Goal: Task Accomplishment & Management: Manage account settings

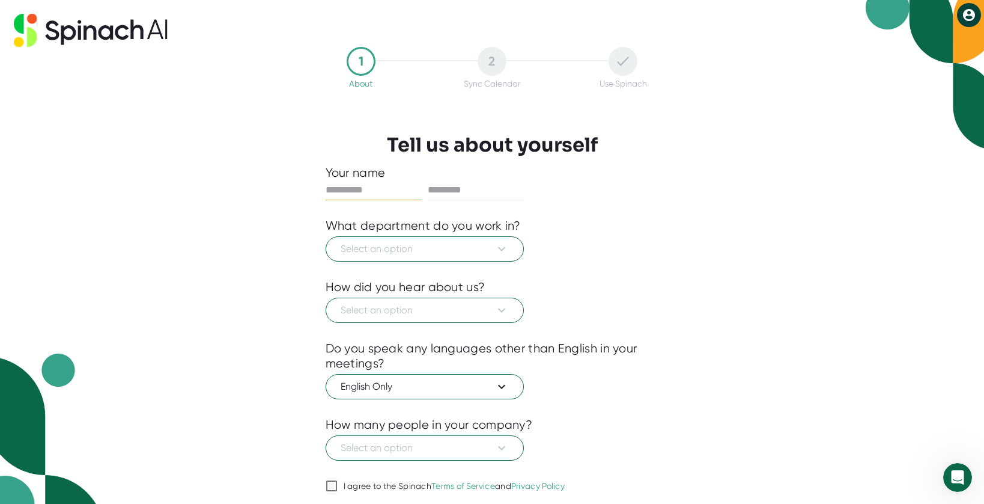
scroll to position [41, 0]
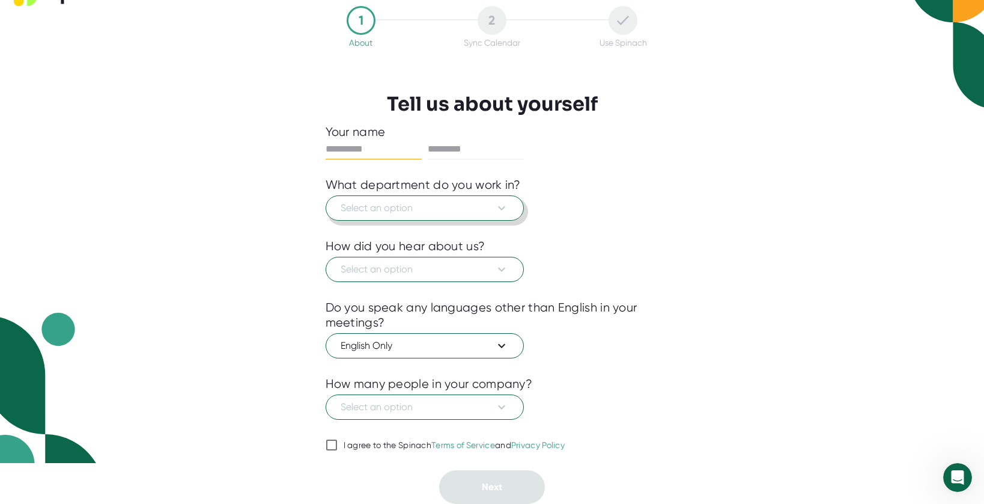
click at [457, 206] on span "Select an option" at bounding box center [425, 208] width 168 height 14
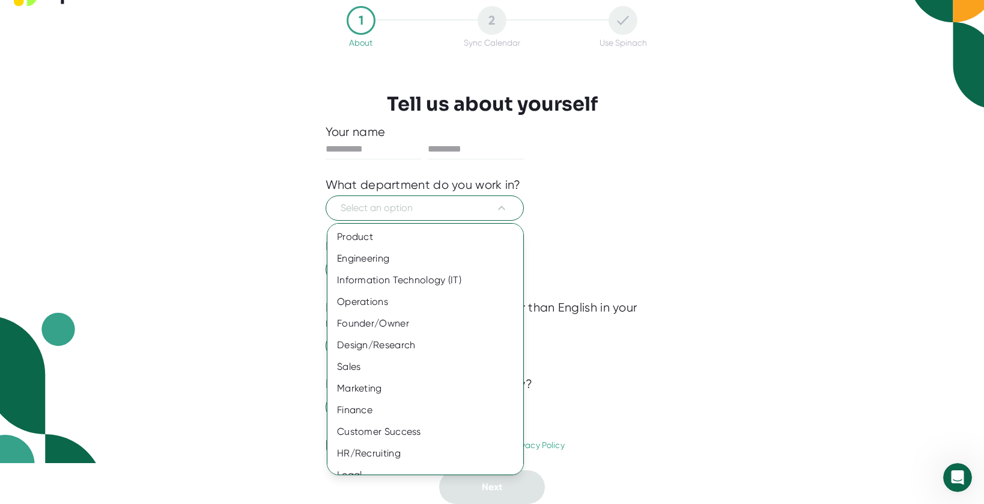
click at [392, 164] on div at bounding box center [492, 252] width 984 height 504
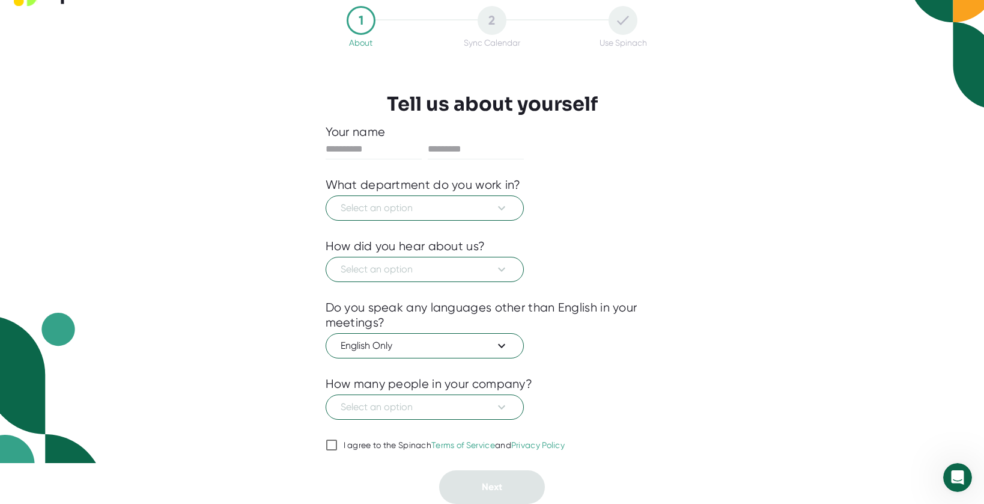
click at [380, 150] on div "Product Engineering Information Technology (IT) Operations Founder/Owner Design…" at bounding box center [492, 252] width 984 height 504
click at [380, 150] on input "text" at bounding box center [374, 148] width 96 height 19
type input "****"
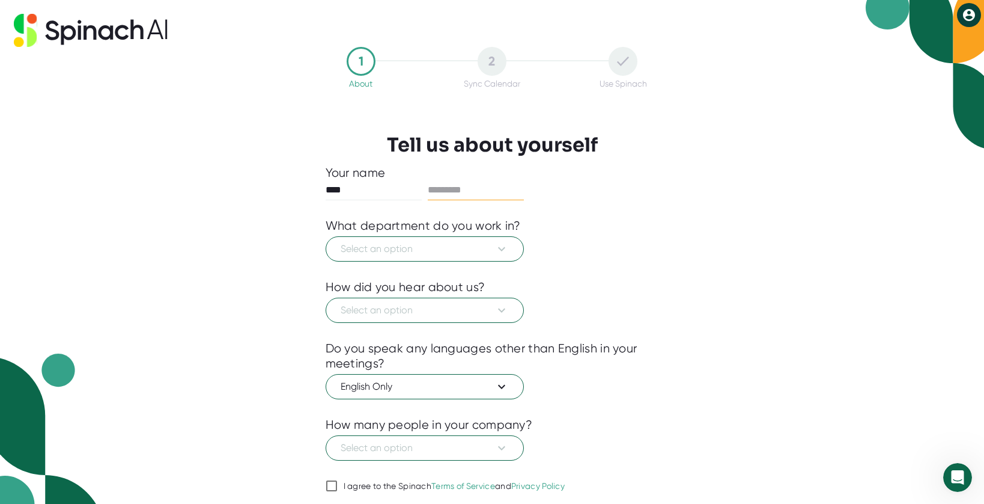
click at [459, 190] on input "text" at bounding box center [476, 189] width 96 height 19
type input "**********"
click at [436, 239] on button "Select an option" at bounding box center [425, 248] width 198 height 25
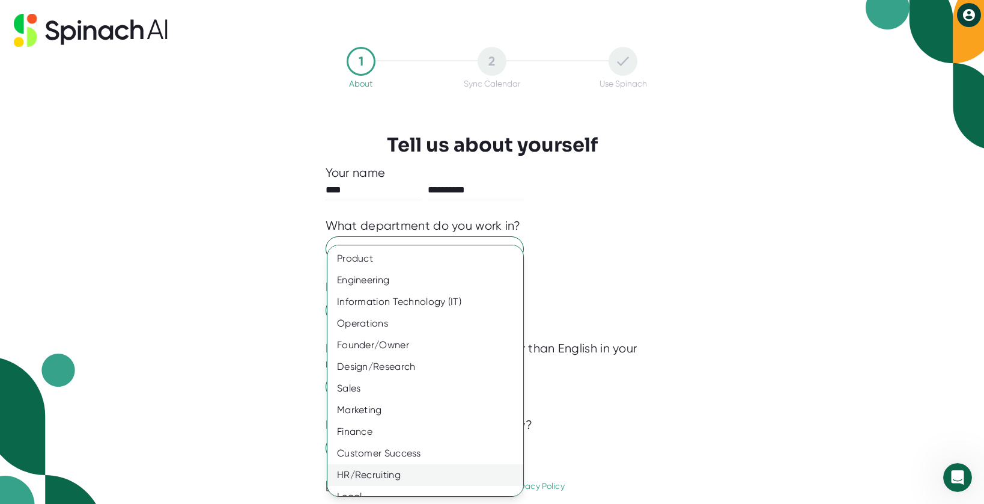
click at [421, 469] on div "HR/Recruiting" at bounding box center [426, 475] width 196 height 22
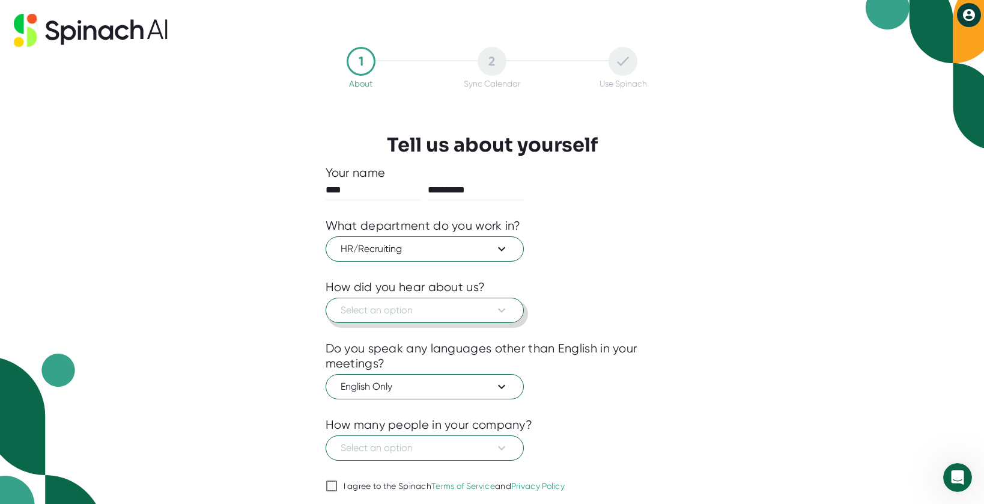
click at [450, 308] on span "Select an option" at bounding box center [425, 310] width 168 height 14
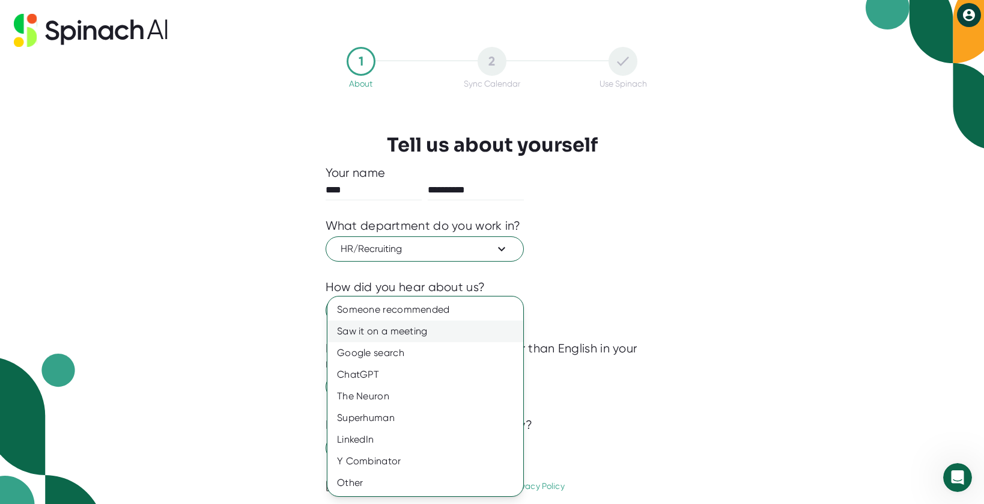
click at [448, 326] on div "Saw it on a meeting" at bounding box center [426, 331] width 196 height 22
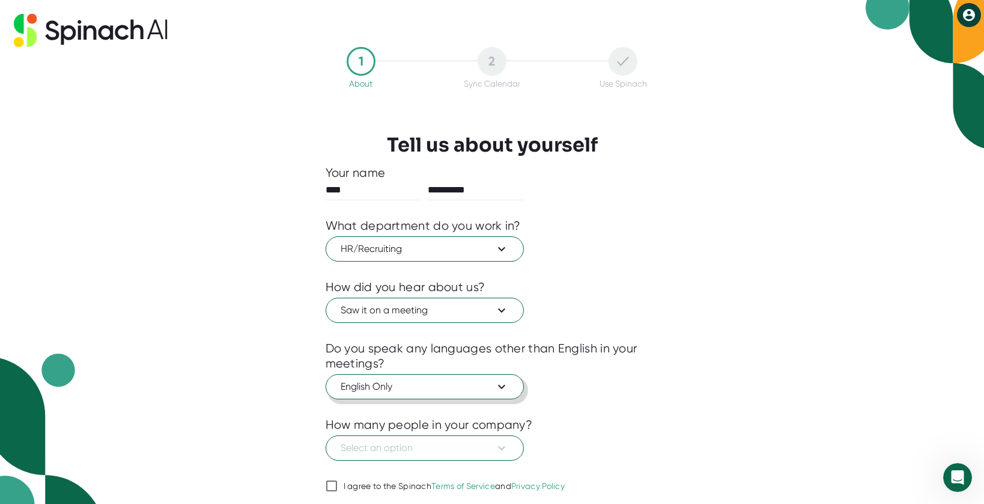
click at [448, 395] on button "English Only" at bounding box center [425, 386] width 198 height 25
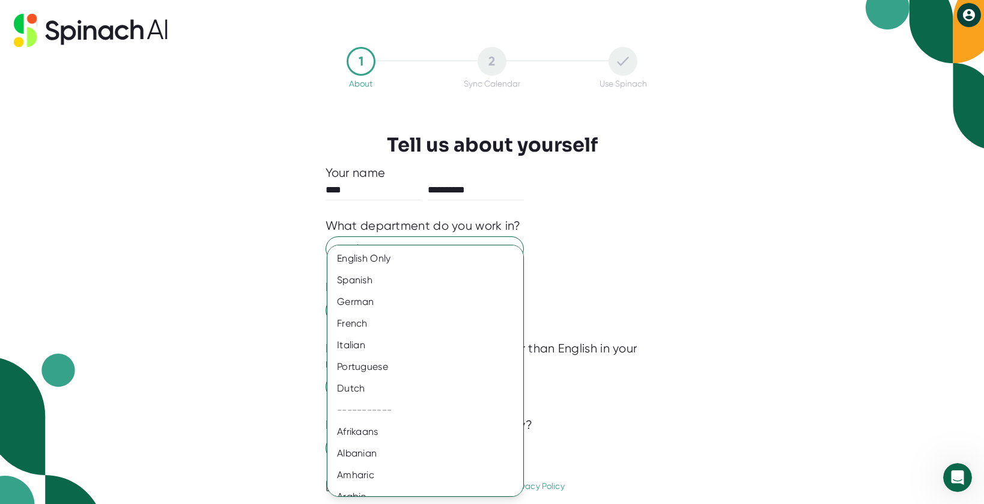
click at [654, 381] on div at bounding box center [492, 252] width 984 height 504
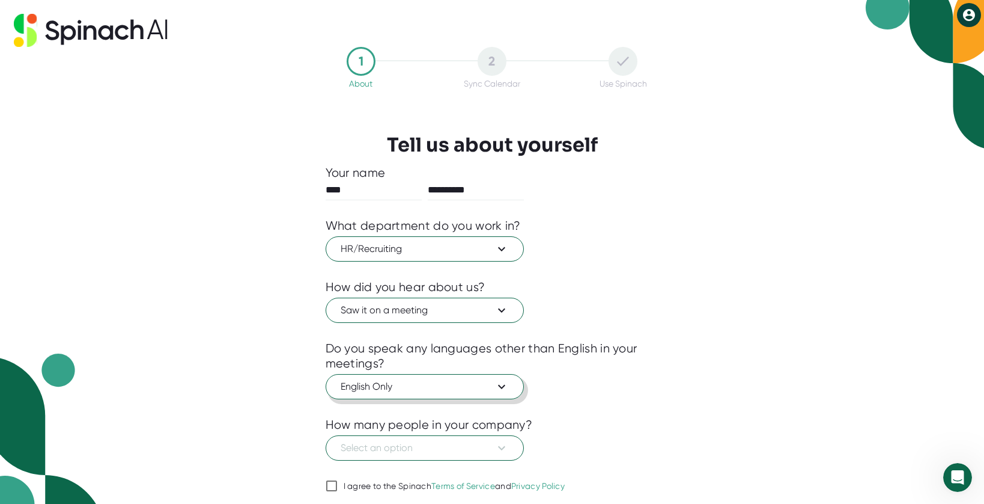
scroll to position [41, 0]
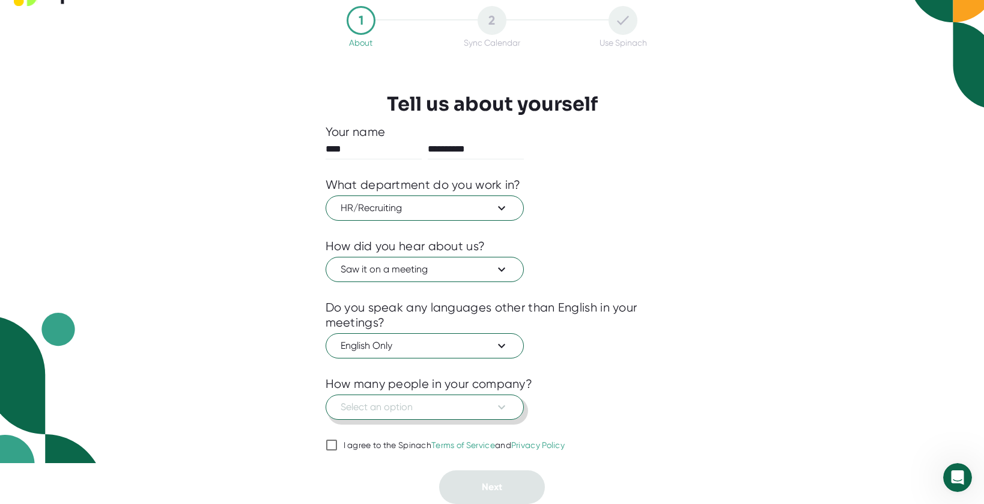
click at [512, 400] on button "Select an option" at bounding box center [425, 406] width 198 height 25
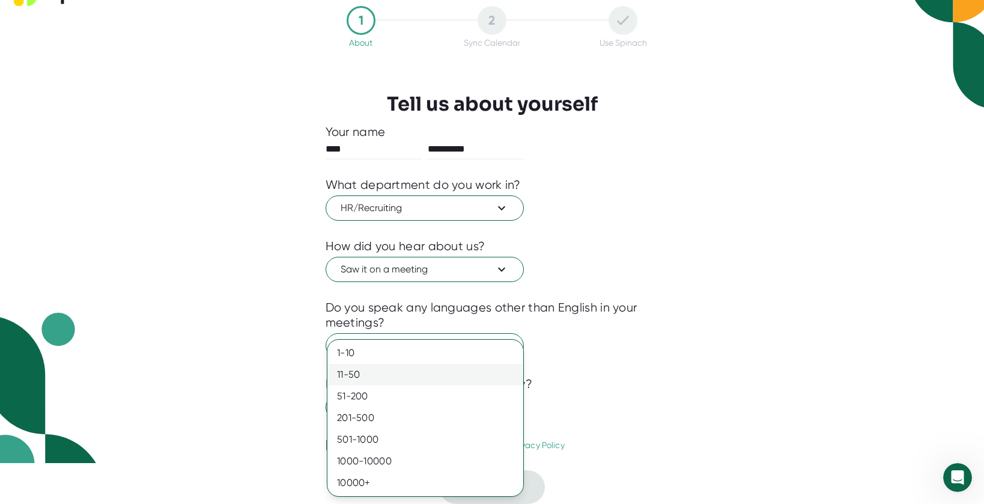
click at [448, 376] on div "11-50" at bounding box center [426, 375] width 196 height 22
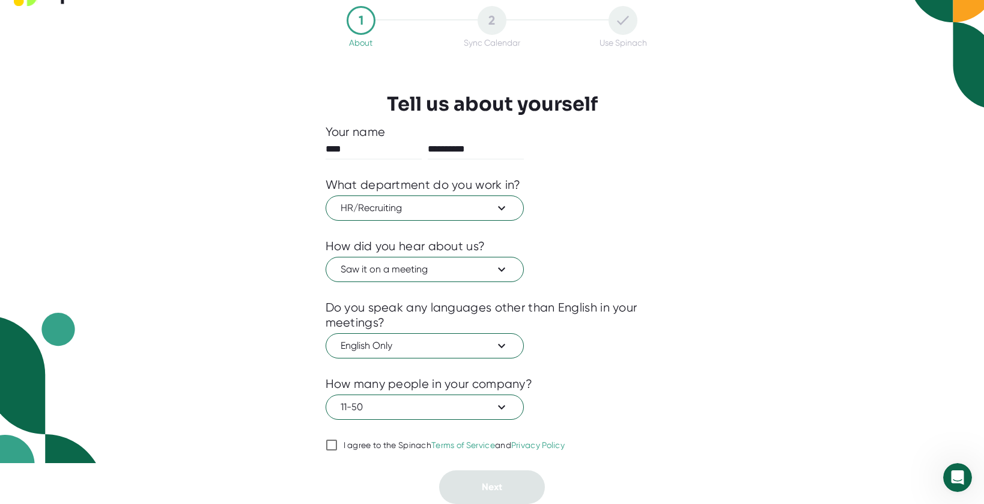
click at [361, 453] on div at bounding box center [493, 461] width 334 height 18
click at [361, 450] on div "I agree to the Spinach Terms of Service and Privacy Policy" at bounding box center [455, 445] width 222 height 11
click at [338, 450] on input "I agree to the Spinach Terms of Service and Privacy Policy" at bounding box center [332, 444] width 12 height 14
checkbox input "true"
click at [463, 486] on button "Next" at bounding box center [492, 487] width 106 height 34
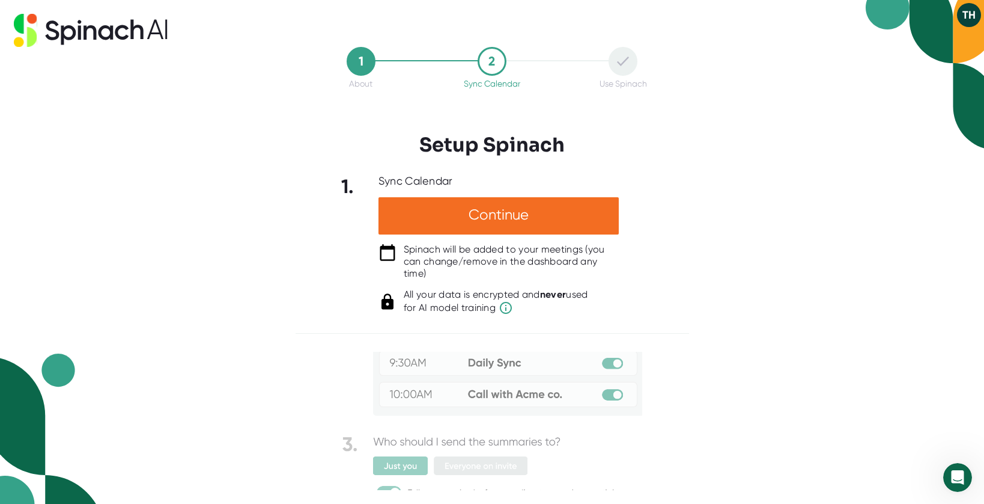
scroll to position [0, 0]
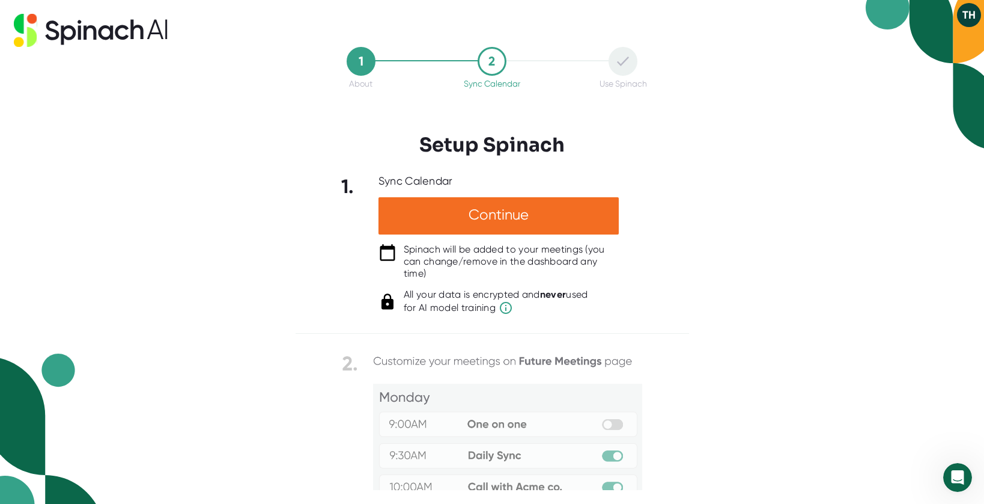
click at [959, 22] on button "TH" at bounding box center [969, 15] width 24 height 24
click at [942, 40] on button "Logout" at bounding box center [929, 40] width 81 height 20
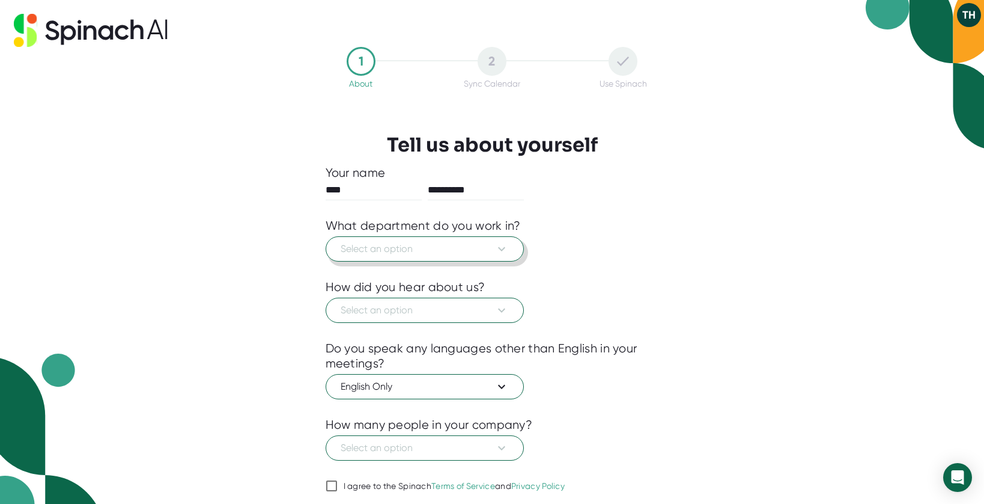
click at [422, 246] on span "Select an option" at bounding box center [425, 249] width 168 height 14
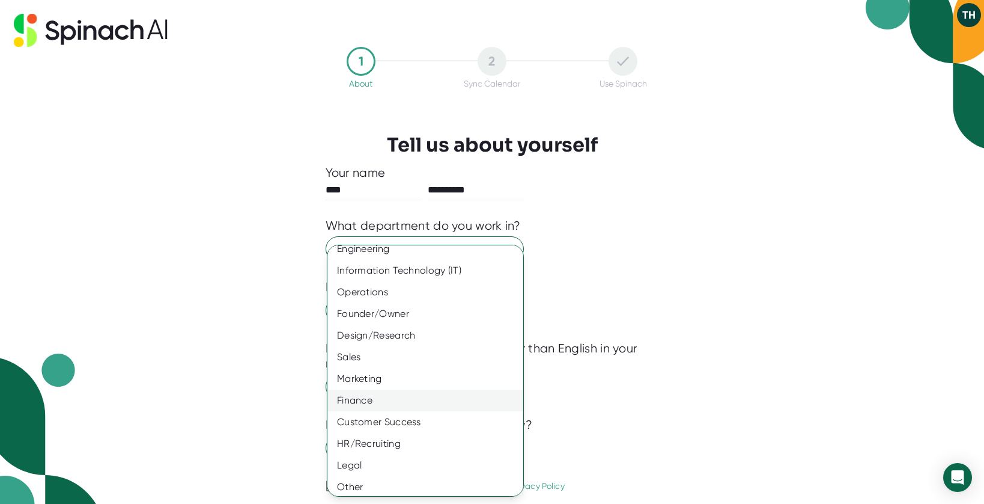
scroll to position [35, 0]
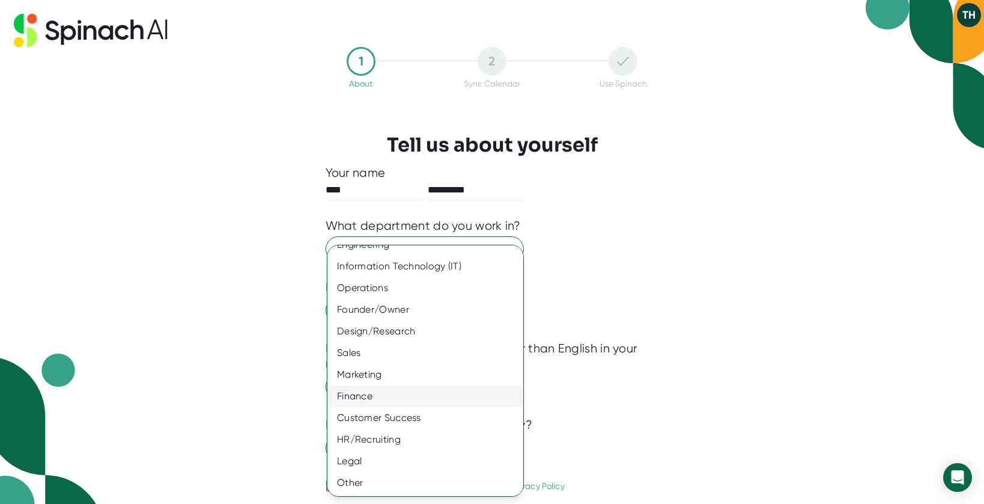
click at [416, 436] on div "HR/Recruiting" at bounding box center [426, 439] width 196 height 22
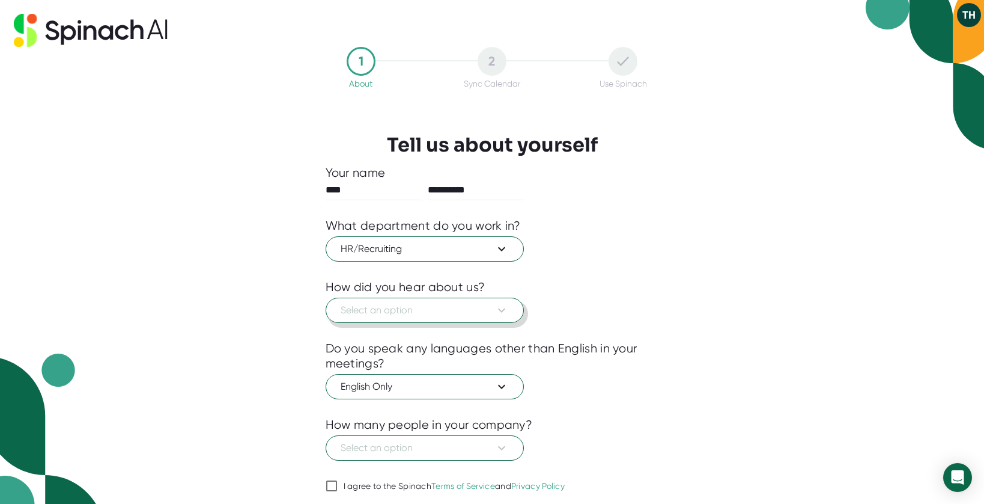
click at [424, 314] on span "Select an option" at bounding box center [425, 310] width 168 height 14
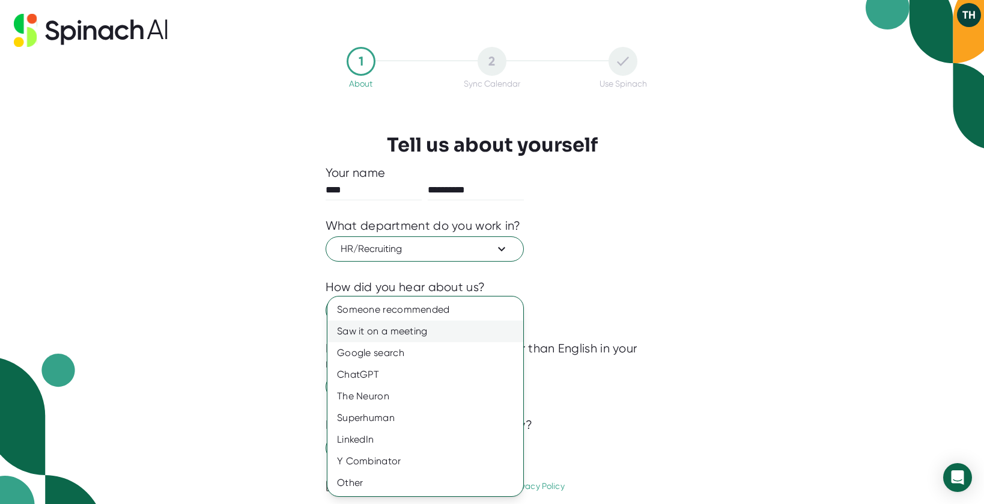
click at [428, 336] on div "Saw it on a meeting" at bounding box center [426, 331] width 196 height 22
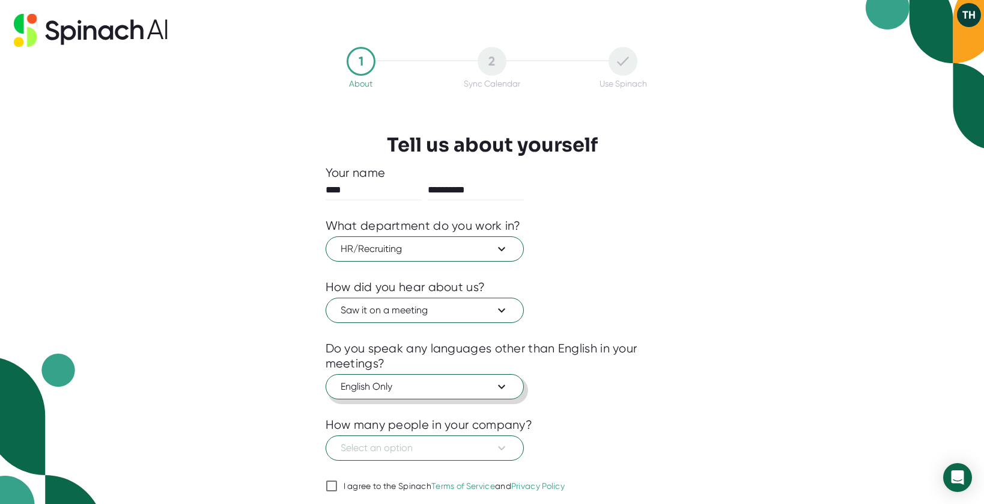
click at [443, 394] on button "English Only" at bounding box center [425, 386] width 198 height 25
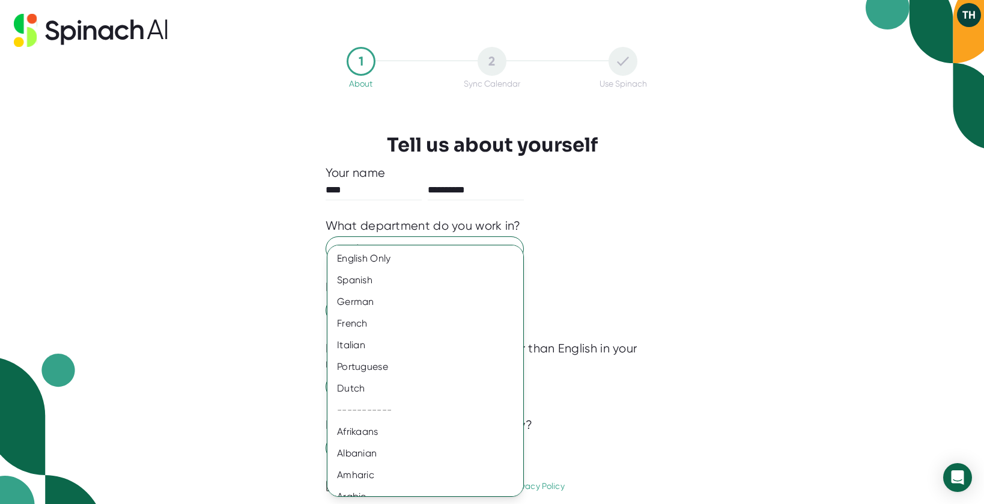
click at [628, 394] on div at bounding box center [492, 252] width 984 height 504
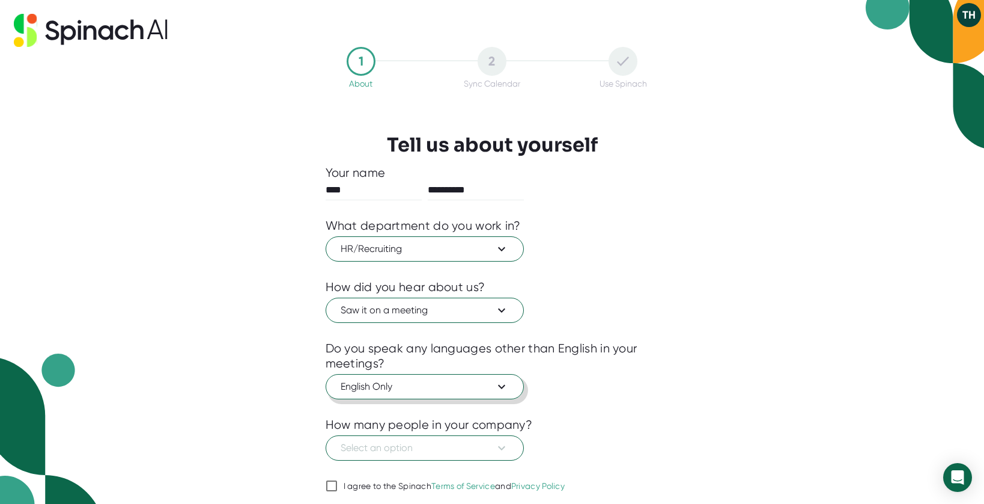
scroll to position [41, 0]
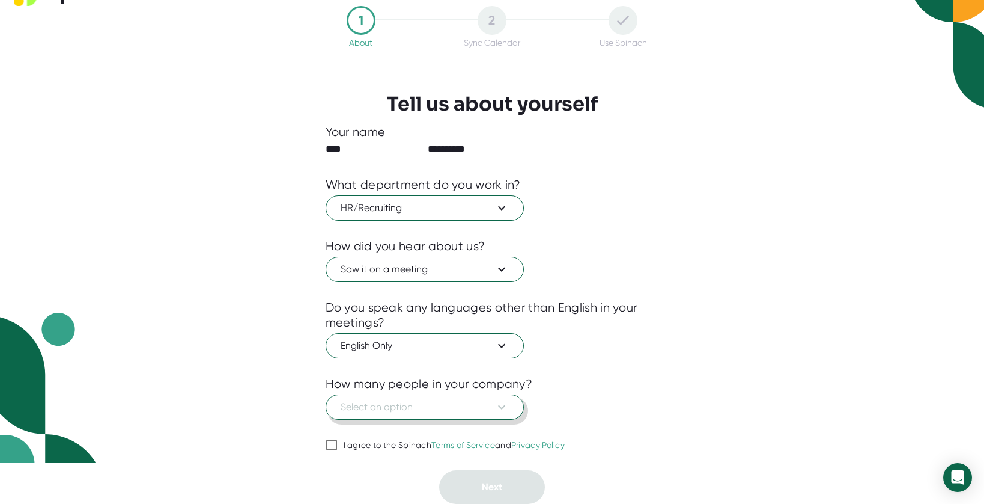
click at [508, 400] on button "Select an option" at bounding box center [425, 406] width 198 height 25
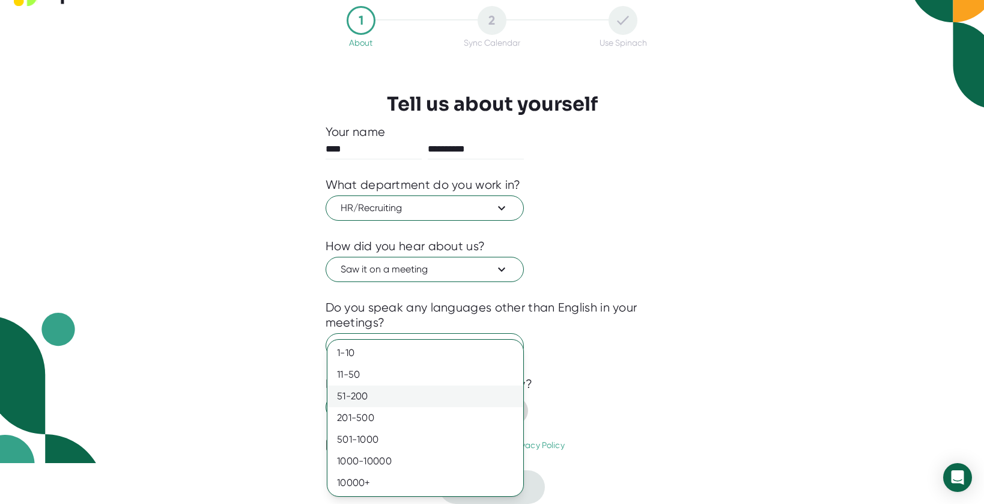
click at [358, 386] on div "51-200" at bounding box center [426, 396] width 196 height 22
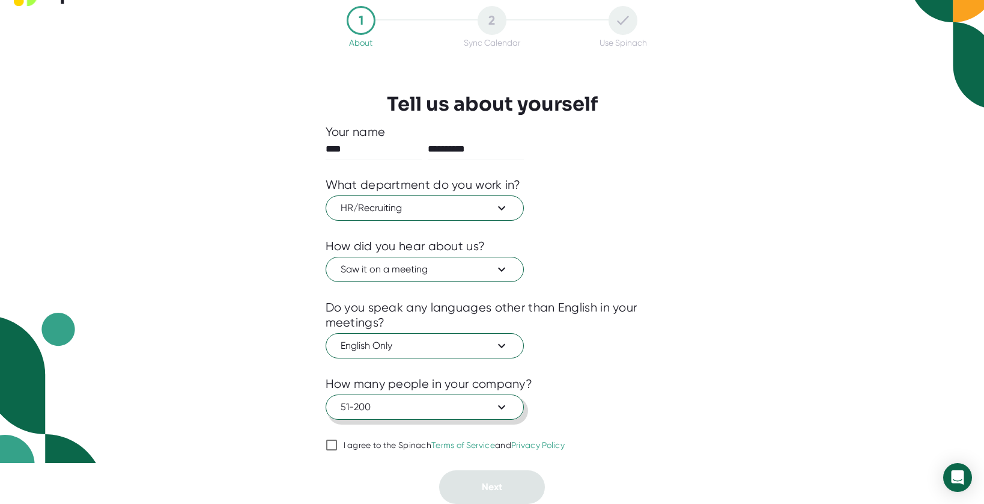
click at [361, 402] on span "51-200" at bounding box center [425, 407] width 168 height 14
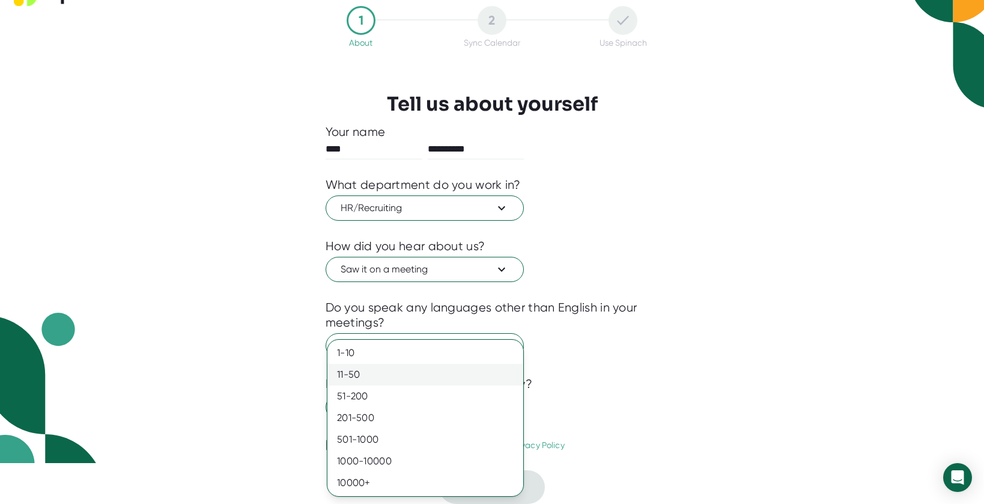
click at [358, 373] on div "11-50" at bounding box center [426, 375] width 196 height 22
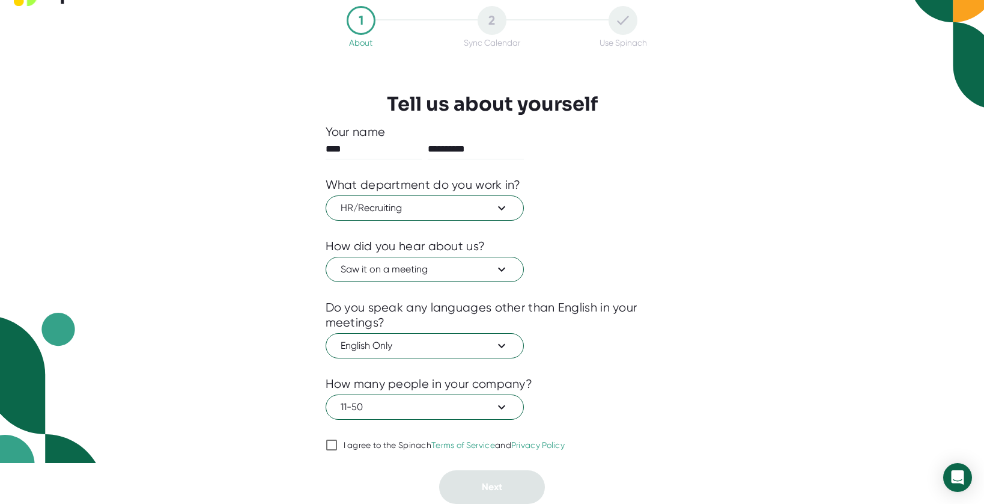
click at [349, 460] on div at bounding box center [493, 461] width 334 height 18
click at [345, 442] on div "I agree to the Spinach Terms of Service and Privacy Policy" at bounding box center [455, 445] width 222 height 11
click at [338, 442] on input "I agree to the Spinach Terms of Service and Privacy Policy" at bounding box center [332, 444] width 12 height 14
checkbox input "true"
click at [472, 490] on button "Next" at bounding box center [492, 487] width 106 height 34
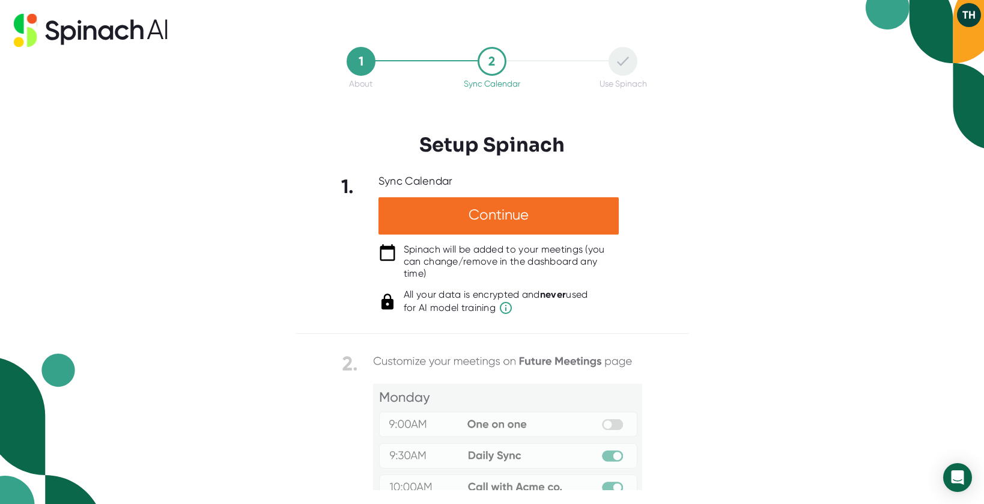
scroll to position [0, 0]
click at [686, 328] on div at bounding box center [493, 324] width 394 height 18
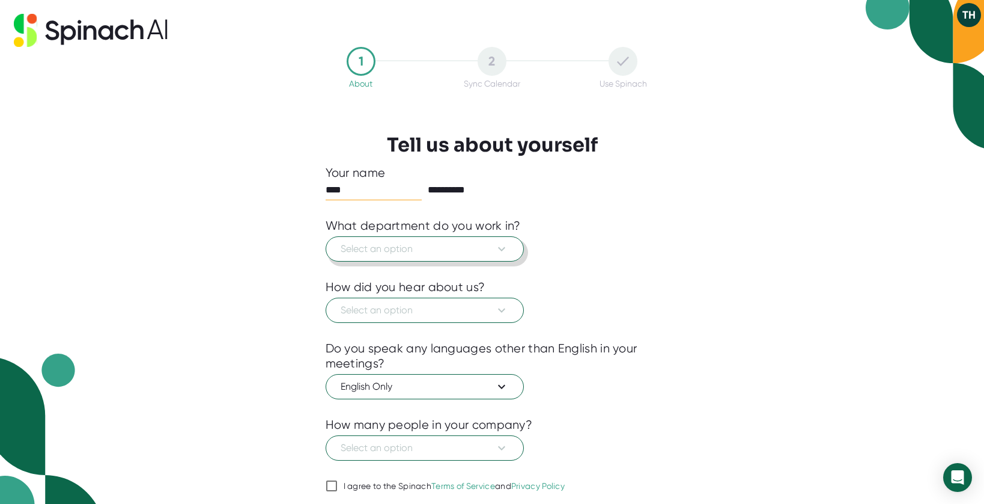
click at [453, 248] on span "Select an option" at bounding box center [425, 249] width 168 height 14
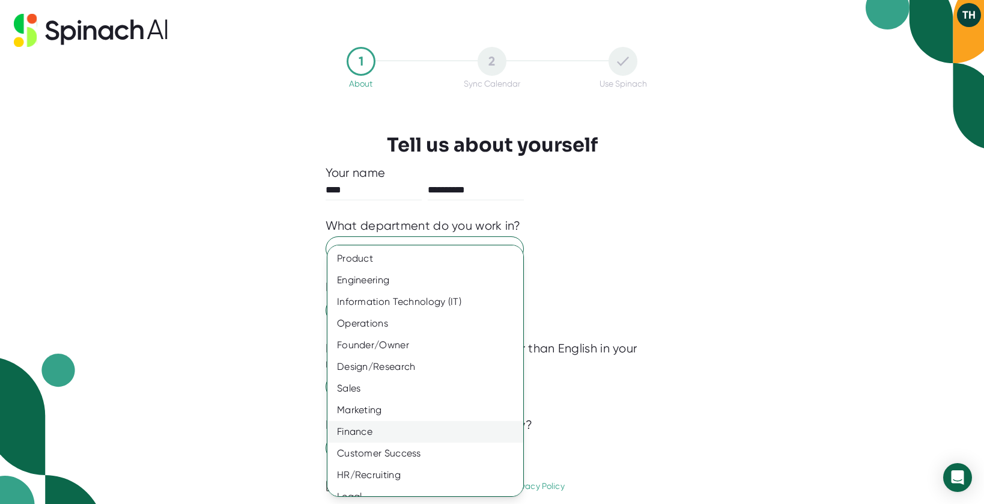
scroll to position [35, 0]
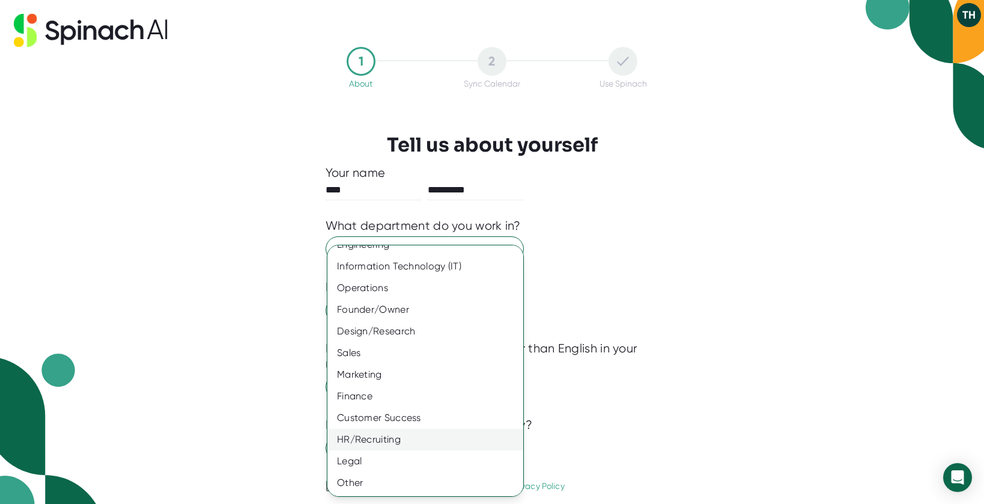
click at [431, 428] on div "HR/Recruiting" at bounding box center [426, 439] width 196 height 22
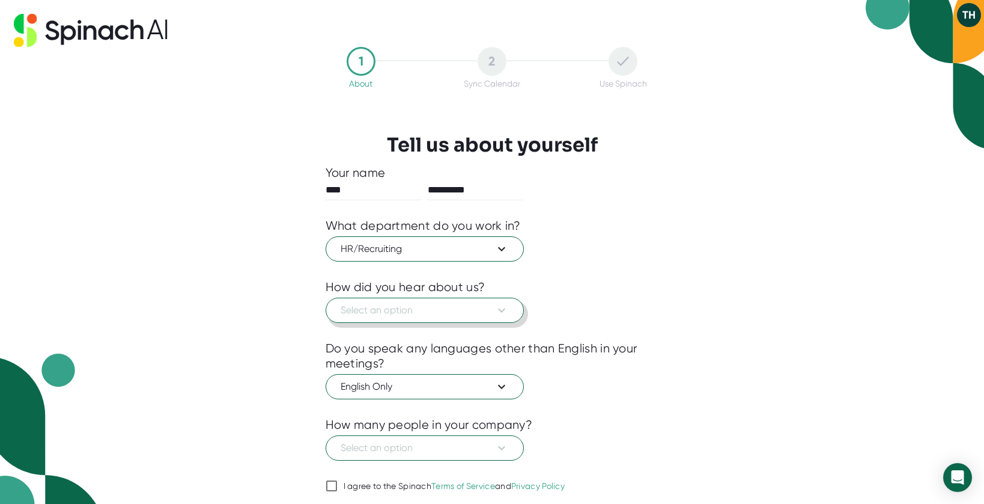
click at [442, 312] on span "Select an option" at bounding box center [425, 310] width 168 height 14
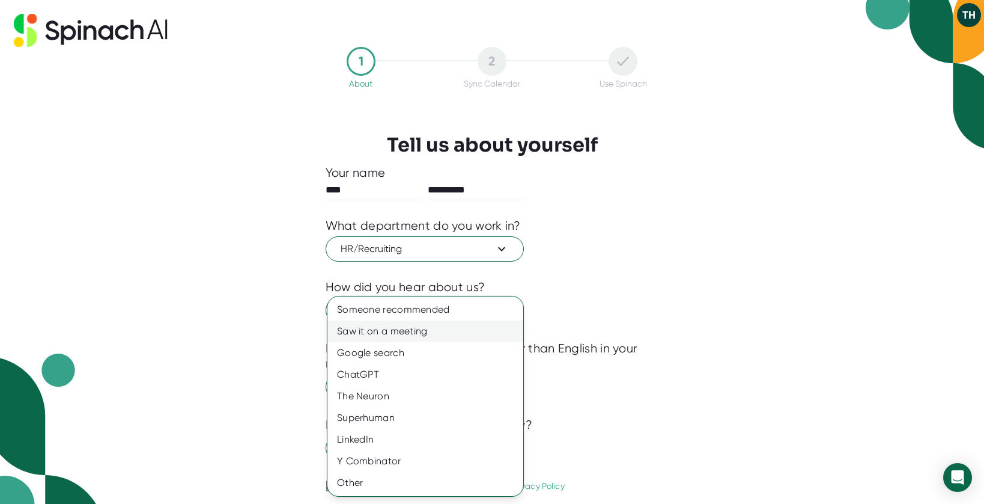
click at [436, 337] on div "Saw it on a meeting" at bounding box center [426, 331] width 196 height 22
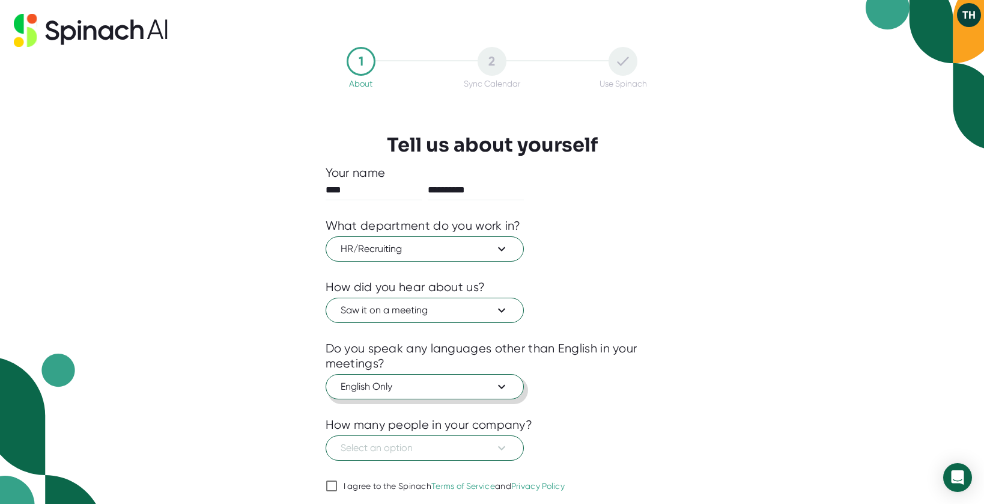
click at [421, 385] on span "English Only" at bounding box center [425, 386] width 168 height 14
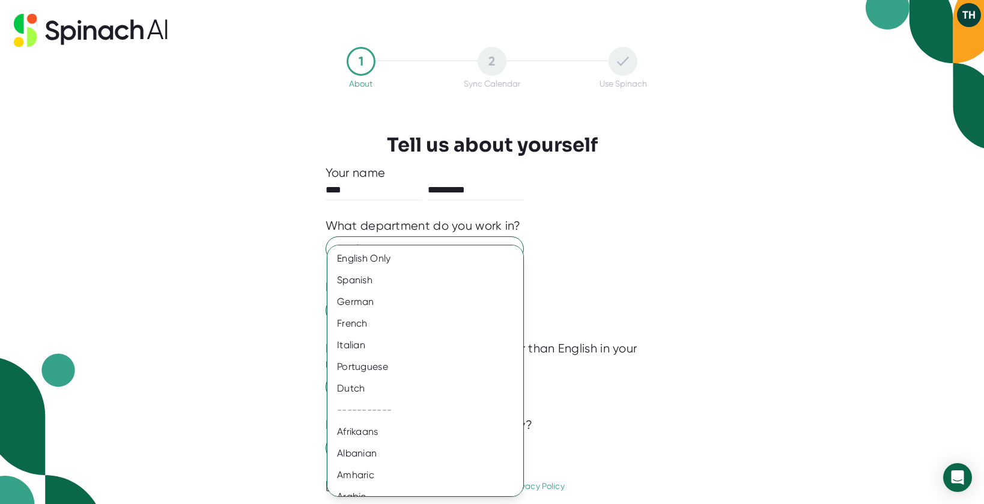
click at [643, 389] on div at bounding box center [492, 252] width 984 height 504
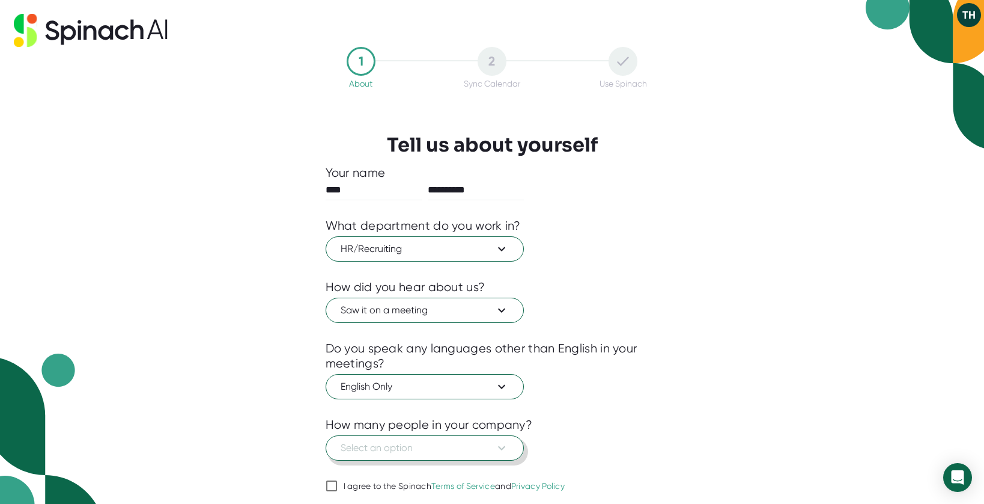
click at [487, 437] on button "Select an option" at bounding box center [425, 447] width 198 height 25
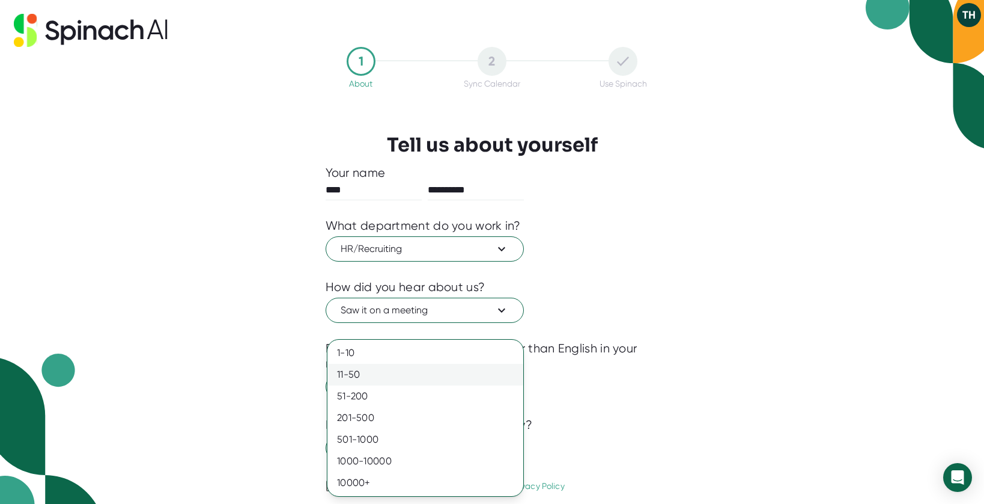
click at [450, 377] on div "11-50" at bounding box center [426, 375] width 196 height 22
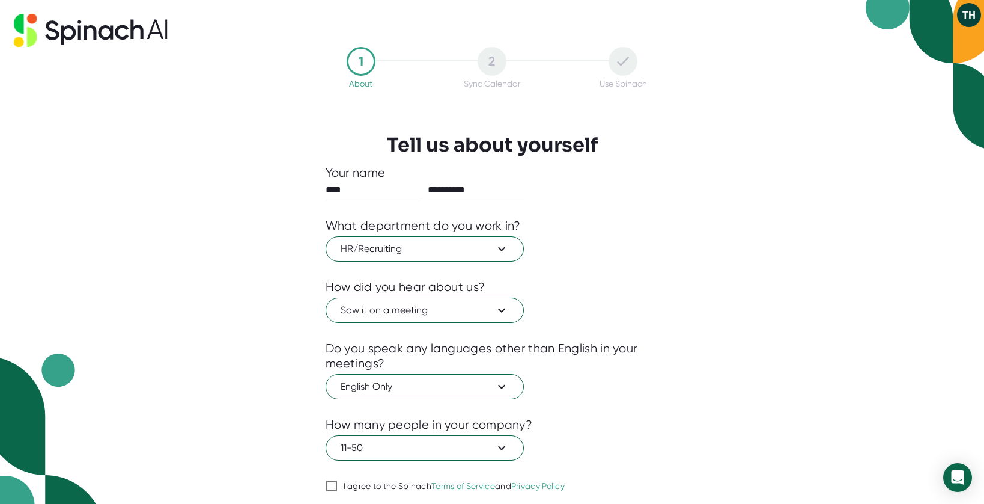
click at [375, 476] on div at bounding box center [493, 469] width 334 height 18
click at [376, 489] on div "I agree to the Spinach Terms of Service and Privacy Policy" at bounding box center [455, 486] width 222 height 11
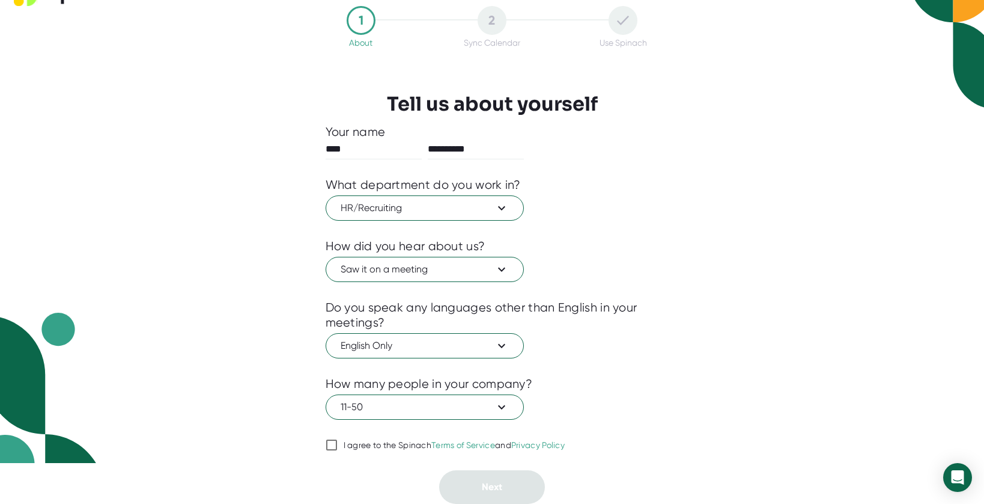
click at [340, 453] on div at bounding box center [493, 461] width 334 height 18
click at [336, 445] on input "I agree to the Spinach Terms of Service and Privacy Policy" at bounding box center [332, 444] width 12 height 14
checkbox input "true"
click at [450, 486] on button "Next" at bounding box center [492, 487] width 106 height 34
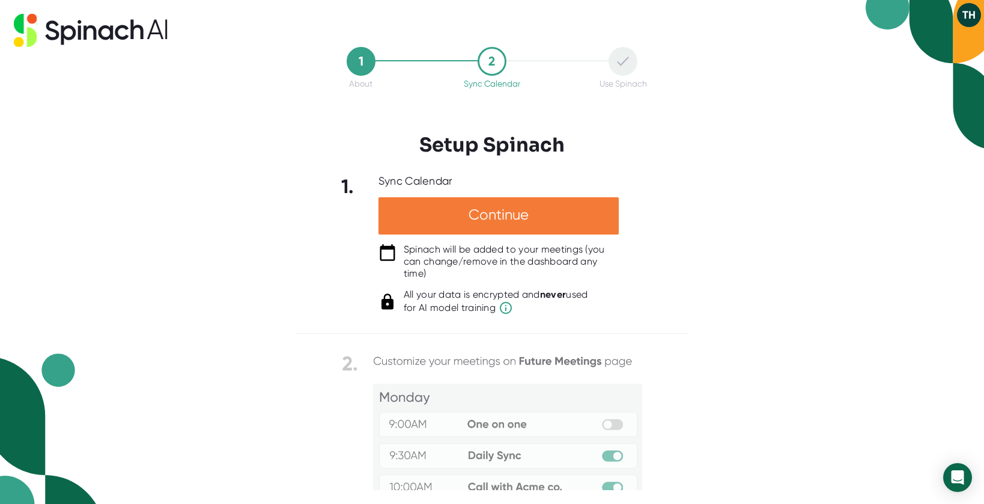
click at [591, 218] on div "Continue" at bounding box center [499, 215] width 240 height 37
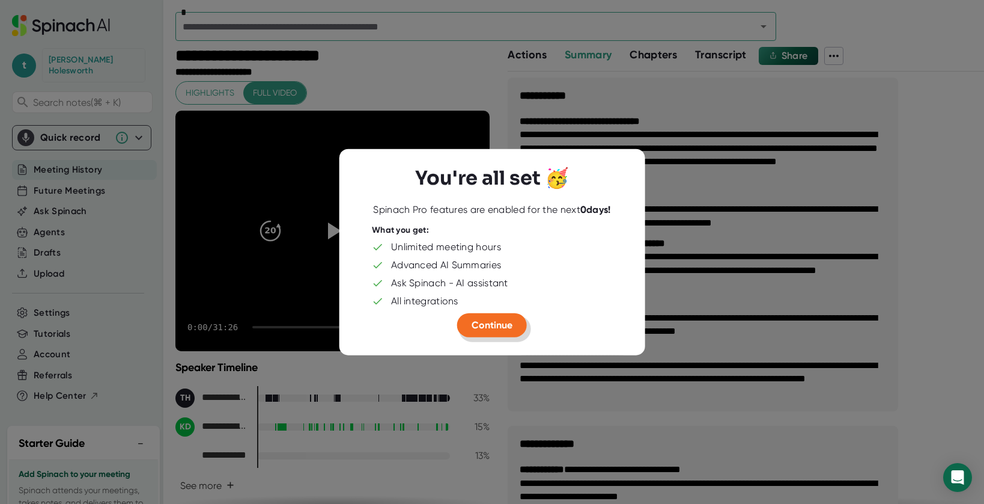
click at [497, 323] on span "Continue" at bounding box center [492, 324] width 41 height 11
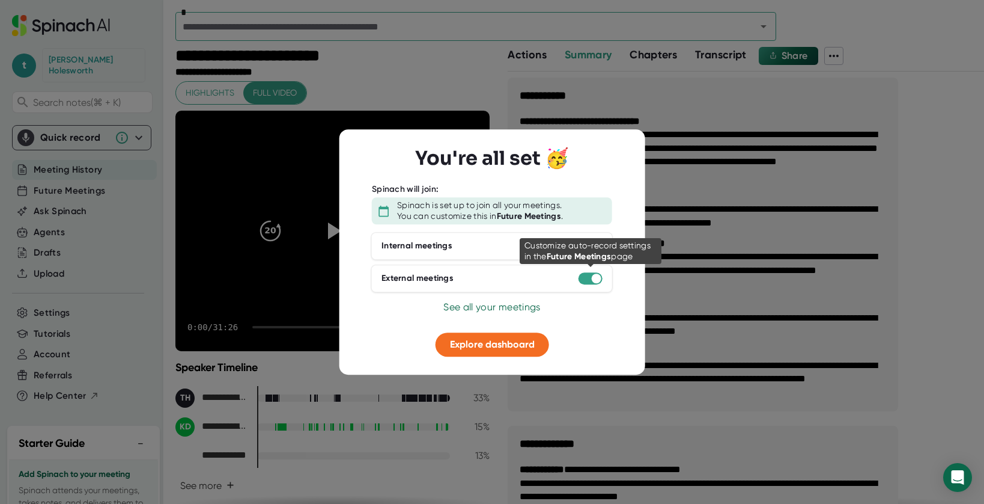
click at [594, 276] on div at bounding box center [597, 278] width 10 height 10
click at [596, 280] on div at bounding box center [597, 278] width 10 height 10
click at [501, 309] on span "See all your meetings" at bounding box center [492, 306] width 97 height 11
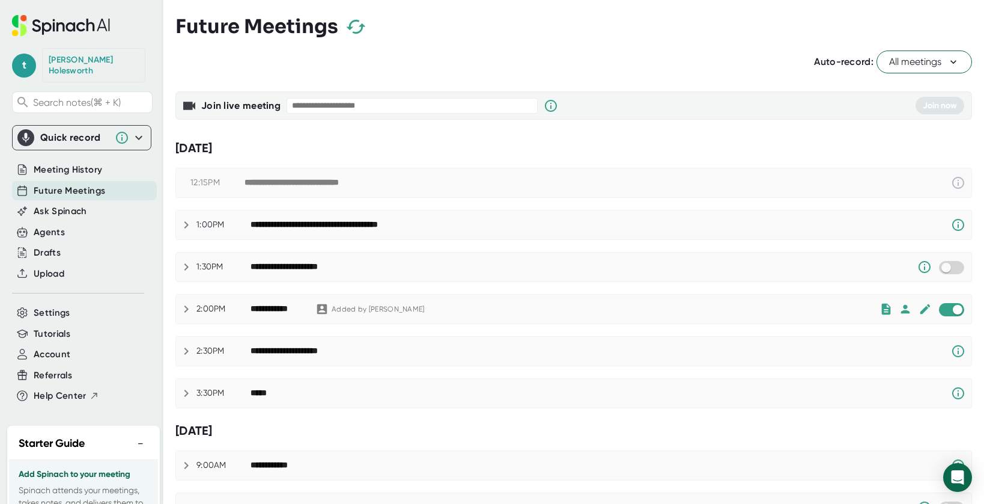
click at [894, 61] on span "All meetings" at bounding box center [924, 62] width 70 height 14
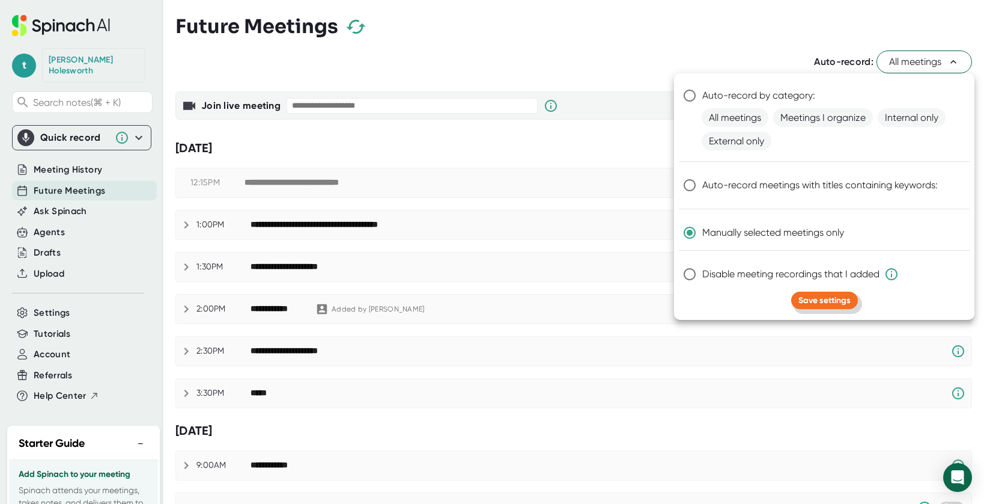
click at [816, 302] on span "Save settings" at bounding box center [825, 300] width 52 height 10
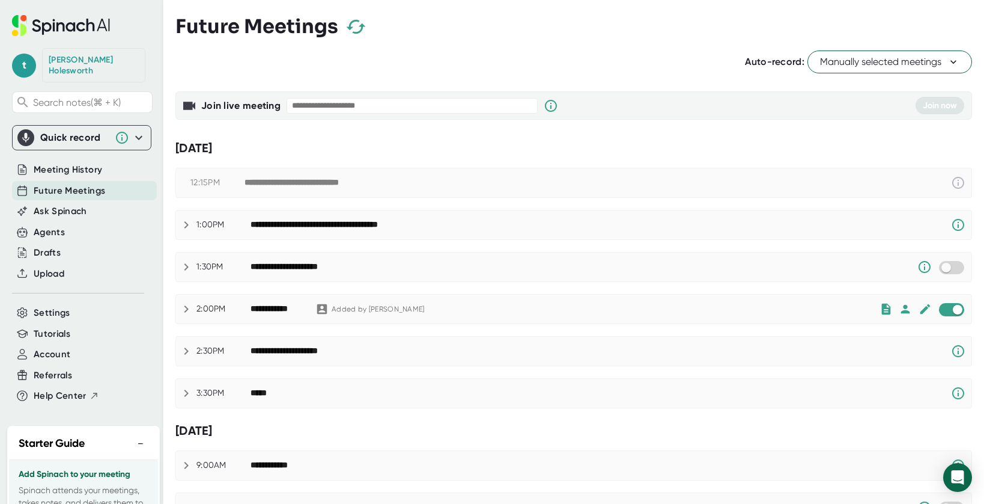
click at [379, 265] on div "**********" at bounding box center [584, 267] width 667 height 14
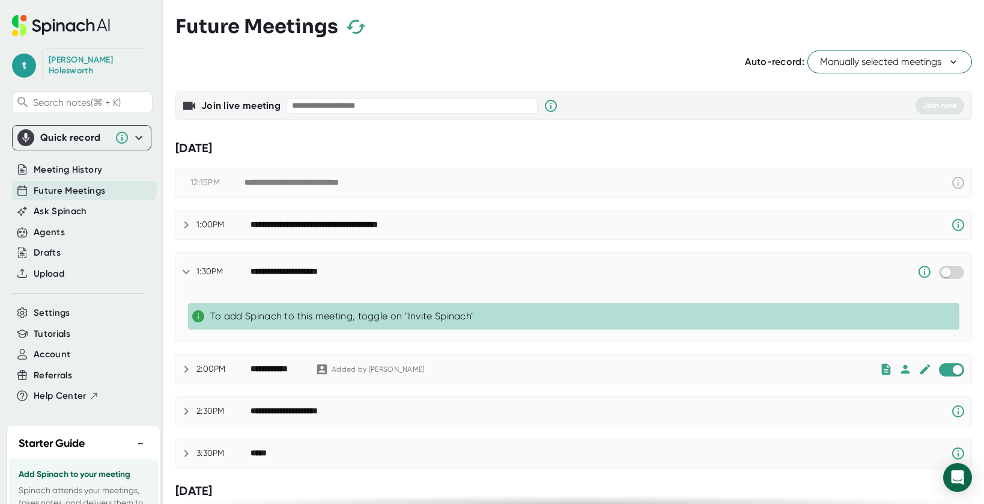
click at [379, 265] on div "**********" at bounding box center [584, 271] width 667 height 14
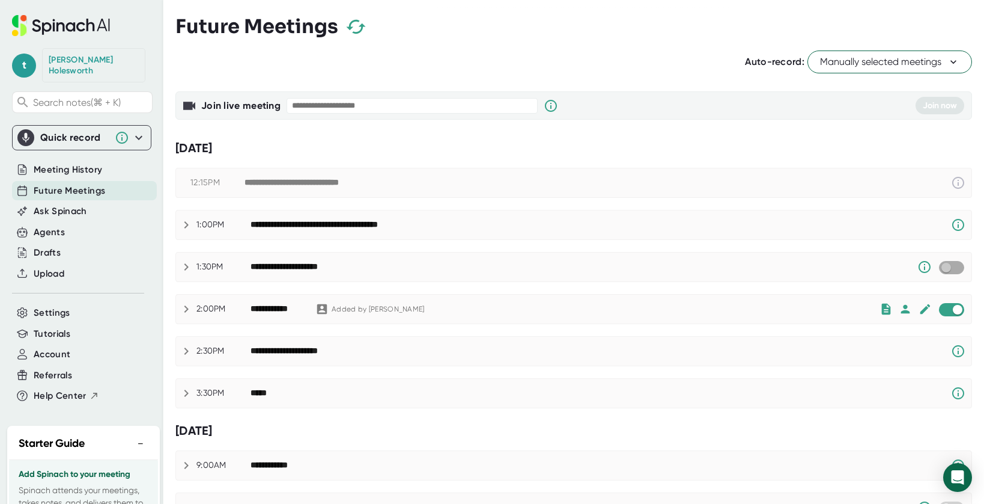
click at [943, 267] on input "checkbox" at bounding box center [946, 267] width 34 height 11
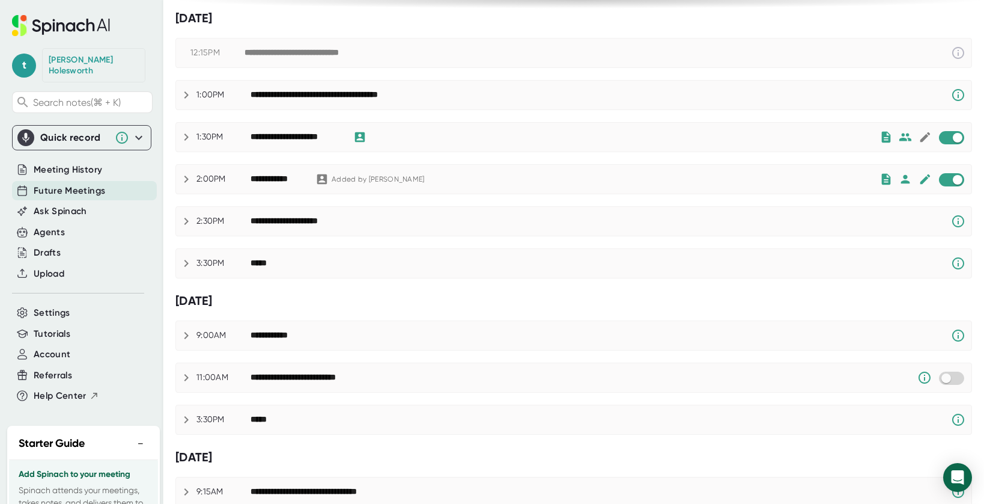
scroll to position [140, 0]
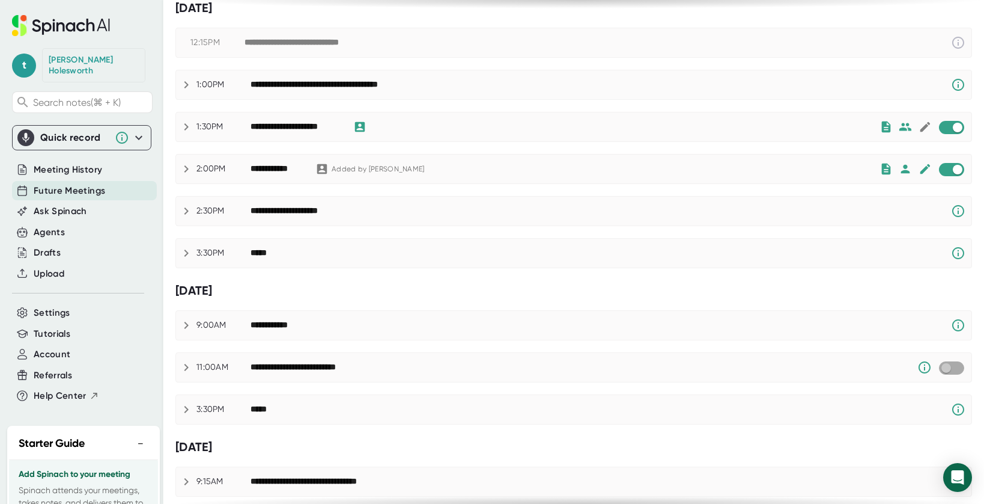
click at [948, 370] on input "checkbox" at bounding box center [946, 367] width 34 height 11
click at [181, 363] on icon at bounding box center [186, 367] width 14 height 14
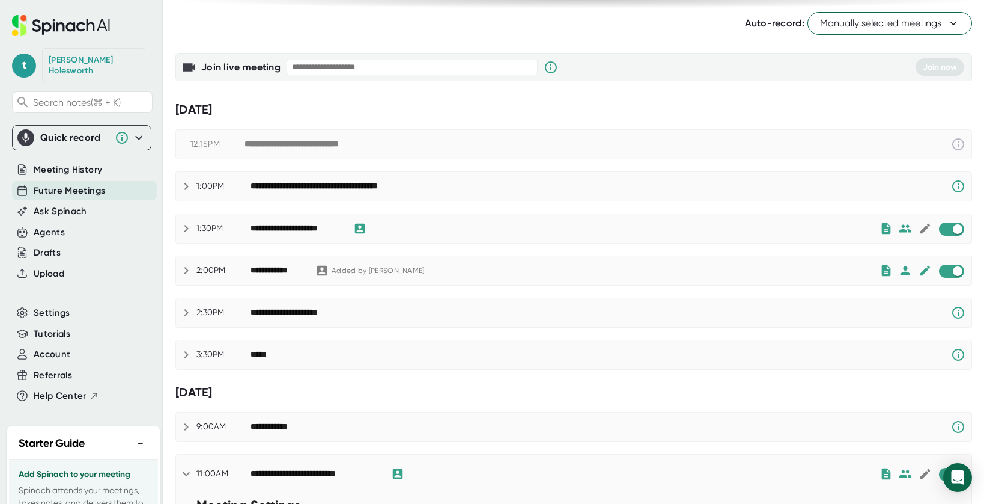
scroll to position [32, 0]
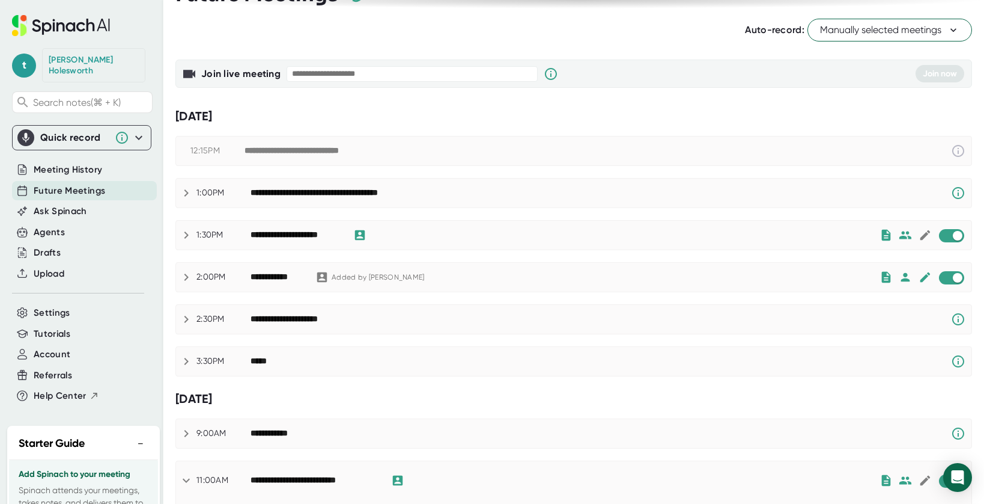
click at [184, 238] on icon at bounding box center [186, 235] width 14 height 14
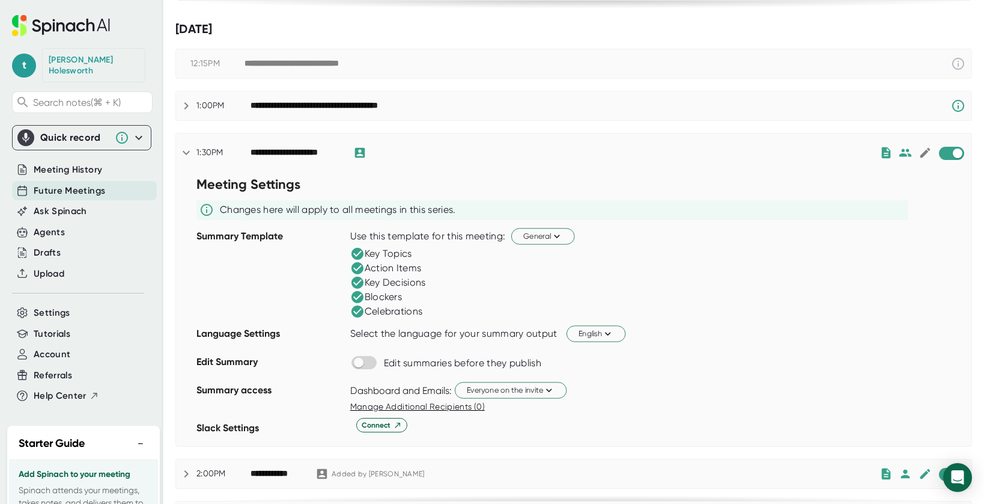
scroll to position [120, 0]
click at [544, 236] on span "General" at bounding box center [543, 235] width 40 height 11
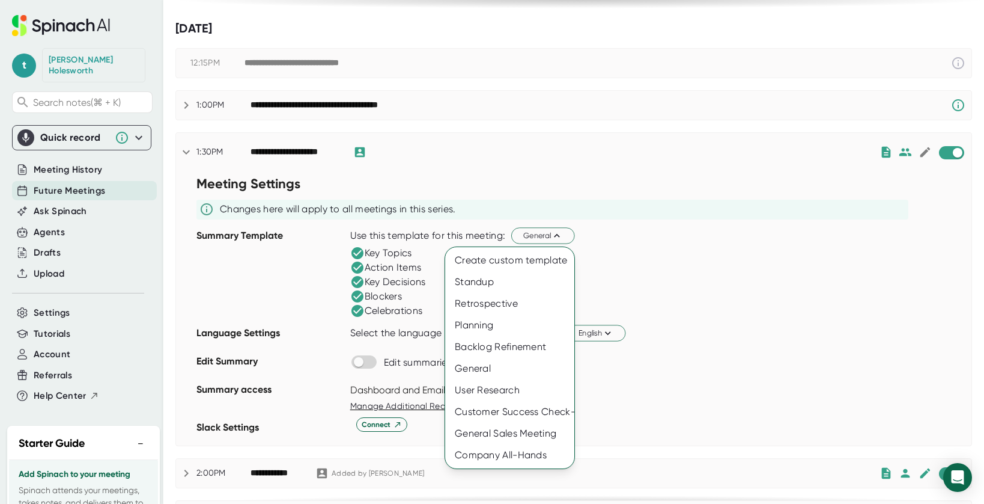
click at [545, 236] on div at bounding box center [492, 252] width 984 height 504
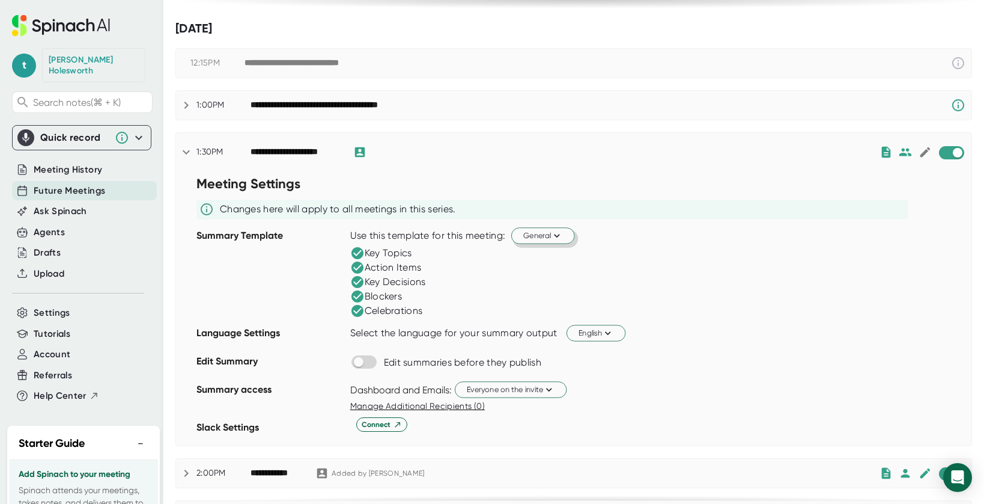
click at [545, 236] on span "General" at bounding box center [543, 235] width 40 height 11
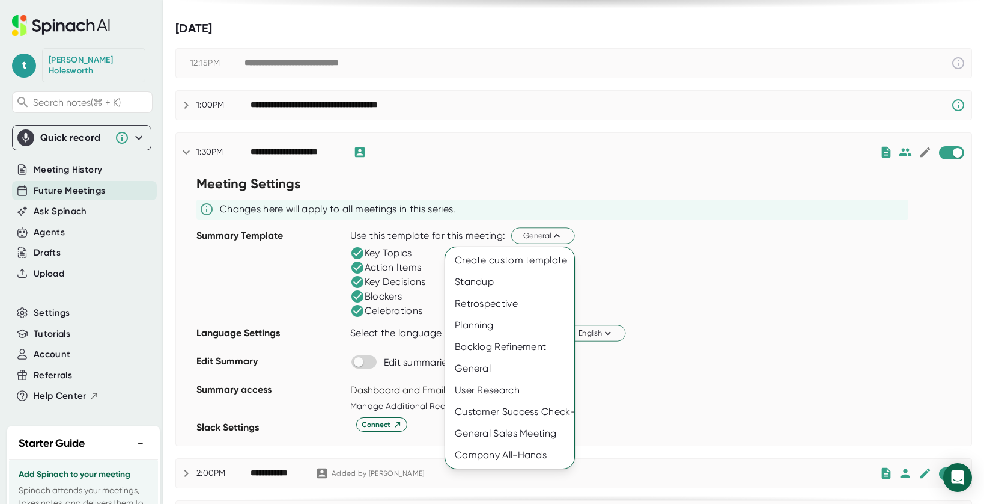
click at [609, 255] on div at bounding box center [492, 252] width 984 height 504
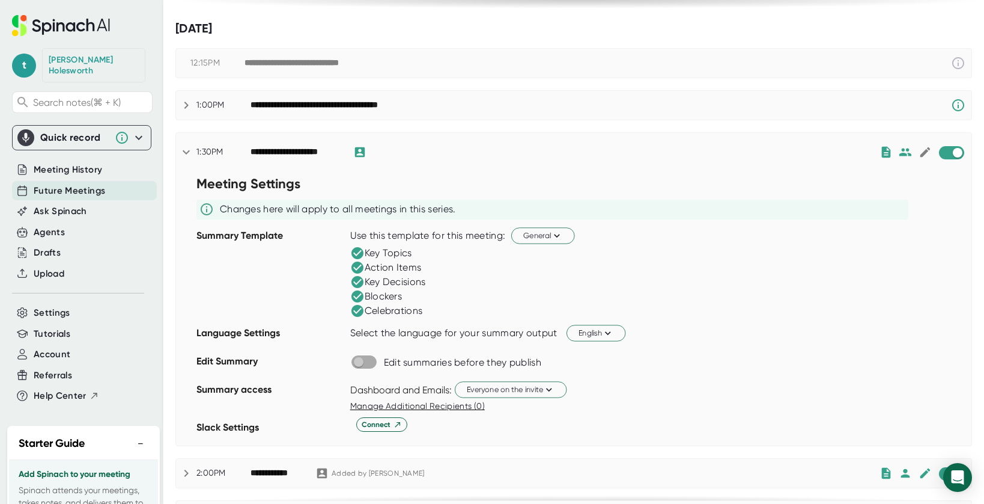
click at [369, 362] on input "checkbox" at bounding box center [358, 361] width 34 height 11
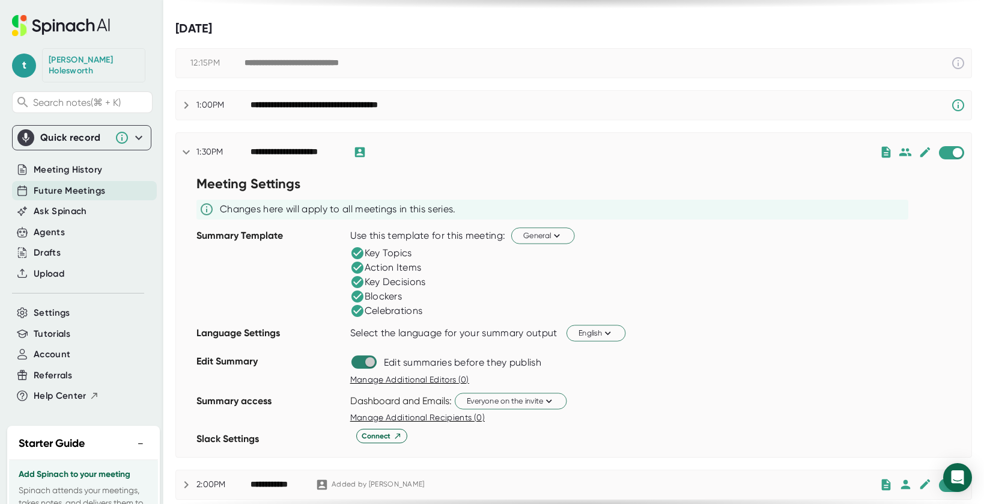
click at [373, 361] on input "checkbox" at bounding box center [370, 361] width 34 height 11
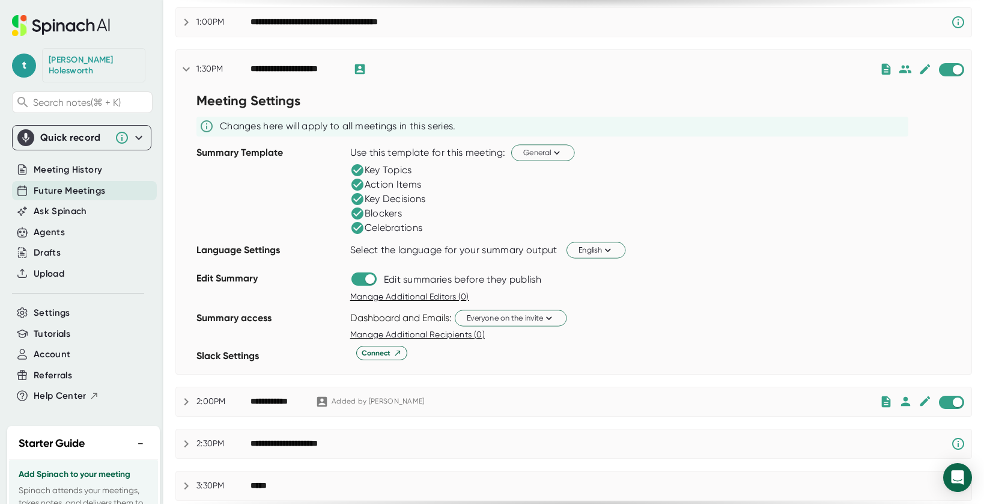
scroll to position [204, 0]
checkbox input "false"
